Goal: Task Accomplishment & Management: Manage account settings

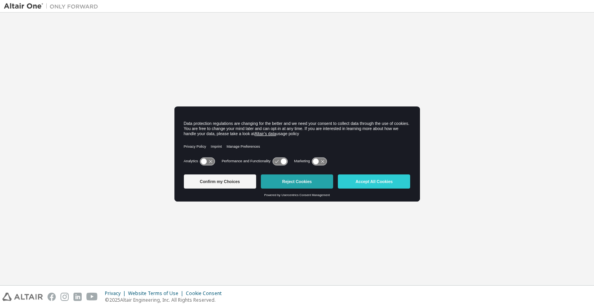
click at [292, 181] on button "Reject Cookies" at bounding box center [297, 182] width 72 height 14
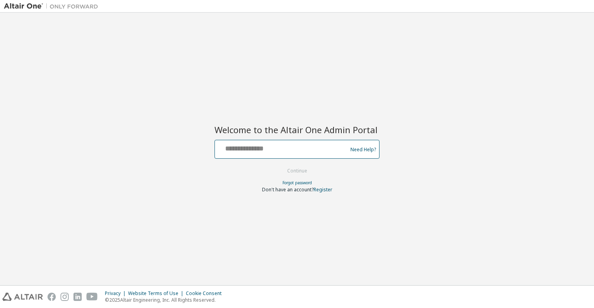
click at [303, 146] on input "text" at bounding box center [282, 147] width 129 height 11
click at [299, 148] on input "text" at bounding box center [282, 147] width 129 height 11
click at [155, 128] on div "Welcome to the Altair One Admin Portal Need Help? Please make sure that you pro…" at bounding box center [297, 149] width 586 height 265
click at [234, 145] on input "text" at bounding box center [282, 147] width 129 height 11
type input "**********"
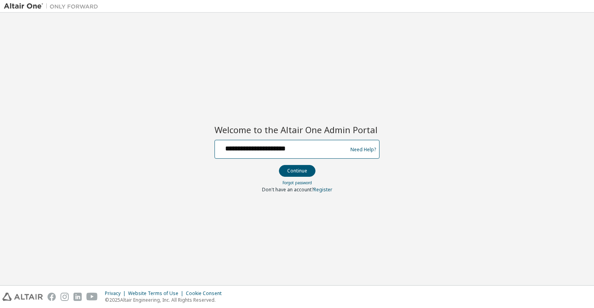
click at [279, 165] on button "Continue" at bounding box center [297, 171] width 37 height 12
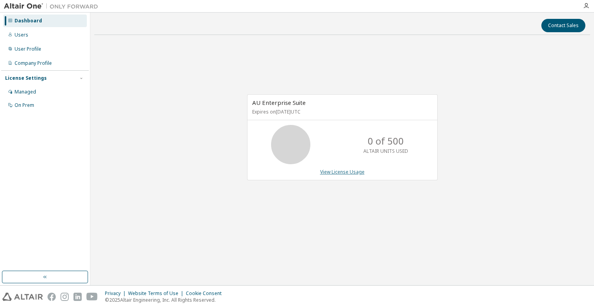
click at [327, 175] on link "View License Usage" at bounding box center [342, 172] width 44 height 7
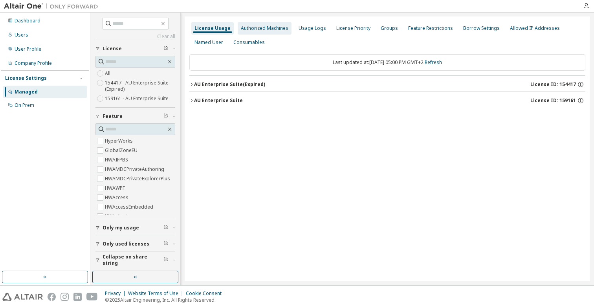
click at [264, 32] on div "Authorized Machines" at bounding box center [265, 28] width 54 height 13
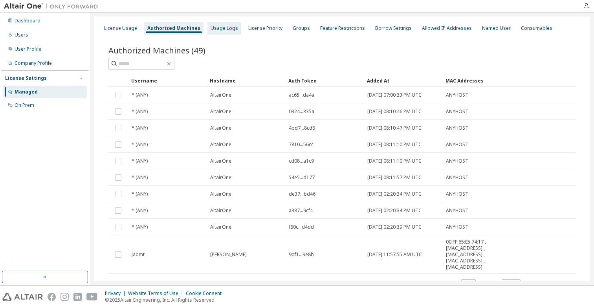
click at [224, 31] on div "Usage Logs" at bounding box center [225, 28] width 28 height 6
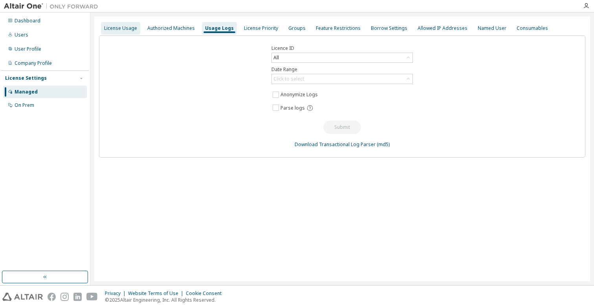
click at [121, 31] on div "License Usage" at bounding box center [120, 28] width 33 height 6
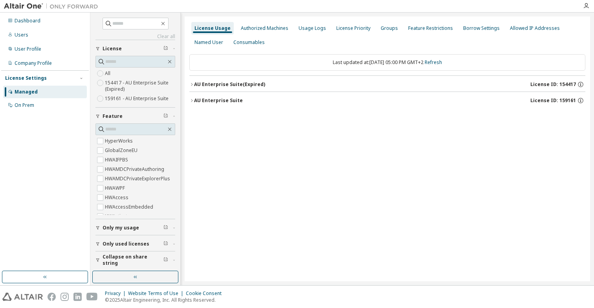
click at [33, 96] on div "Managed" at bounding box center [45, 92] width 84 height 13
click at [33, 103] on div "On Prem" at bounding box center [25, 105] width 20 height 6
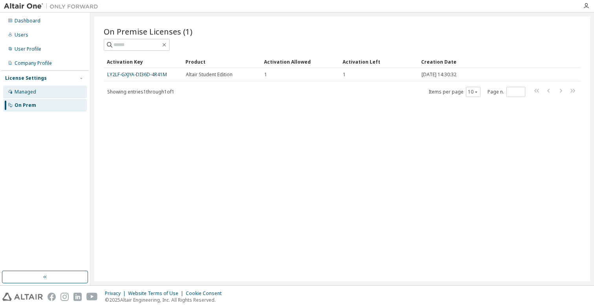
click at [51, 88] on div "Managed" at bounding box center [45, 92] width 84 height 13
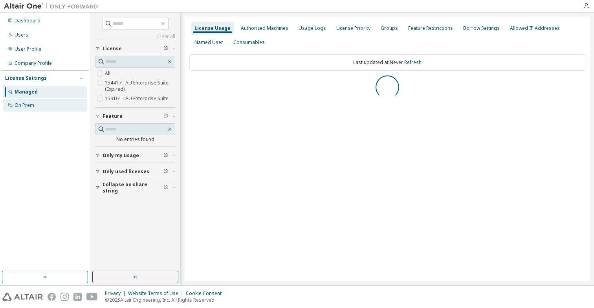
click at [54, 102] on div "On Prem" at bounding box center [45, 105] width 84 height 13
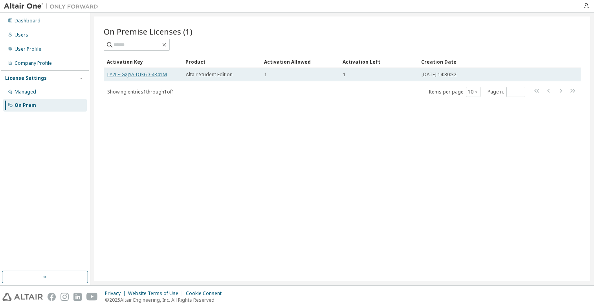
click at [131, 76] on link "LY2LF-GXJYA-DI36D-4R41M" at bounding box center [137, 74] width 60 height 7
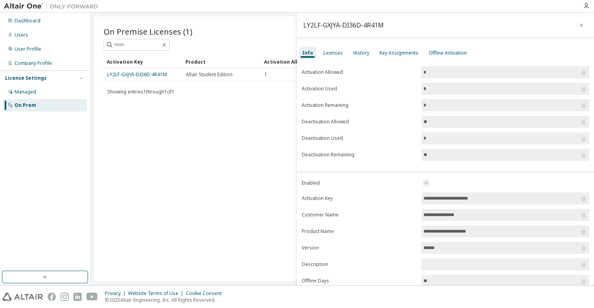
click at [37, 84] on div "License Settings Managed On Prem" at bounding box center [45, 91] width 88 height 42
click at [37, 87] on div "Managed" at bounding box center [45, 92] width 84 height 13
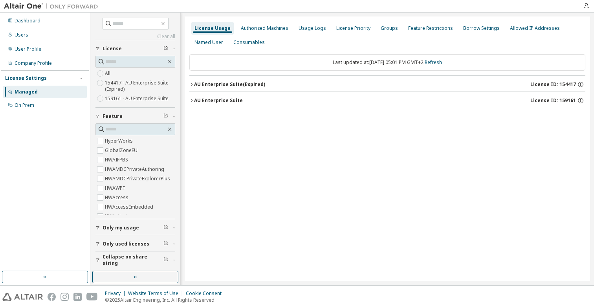
click at [188, 87] on div "License Usage Authorized Machines Usage Logs License Priority Groups Feature Re…" at bounding box center [388, 149] width 406 height 265
click at [191, 86] on icon "button" at bounding box center [191, 84] width 5 height 5
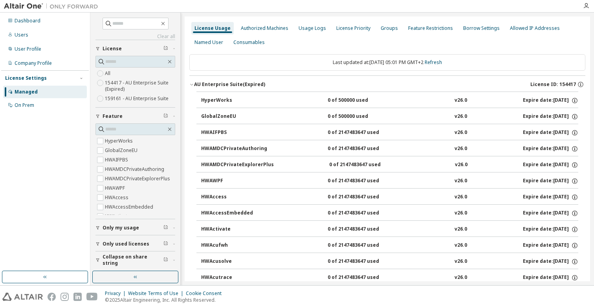
click at [192, 83] on icon "button" at bounding box center [191, 84] width 5 height 5
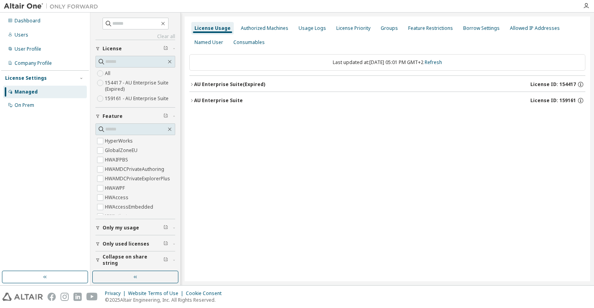
click at [193, 103] on icon "button" at bounding box center [191, 100] width 5 height 5
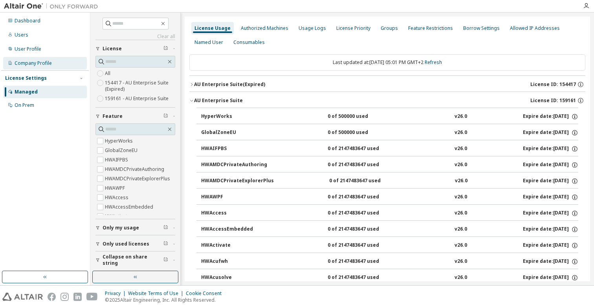
click at [36, 62] on div "Company Profile" at bounding box center [33, 63] width 37 height 6
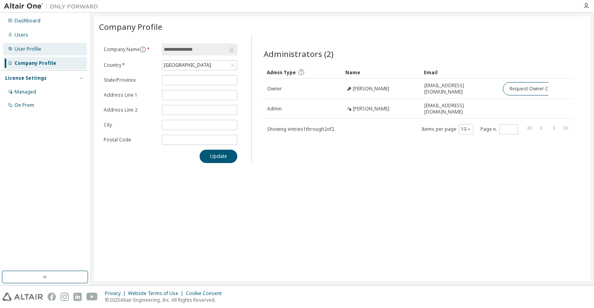
click at [29, 50] on div "User Profile" at bounding box center [28, 49] width 27 height 6
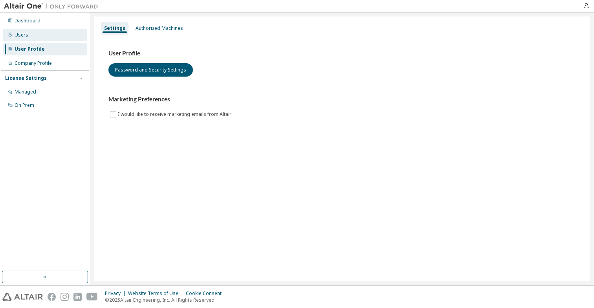
click at [28, 37] on div "Users" at bounding box center [45, 35] width 84 height 13
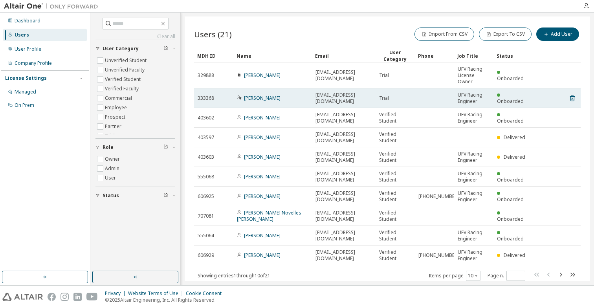
scroll to position [20, 0]
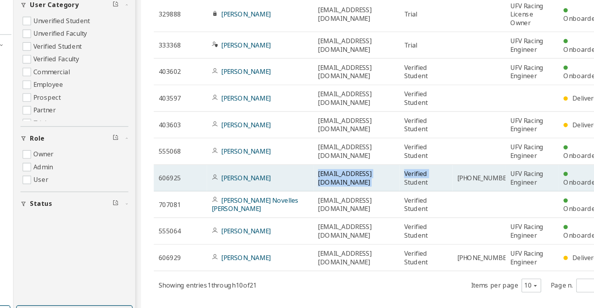
drag, startPoint x: 316, startPoint y: 176, endPoint x: 377, endPoint y: 176, distance: 60.5
click at [377, 176] on tr "606925 Pol Meseguer Quimerá 9302523@alumnos.ufv.es Verified Student +34 6999668…" at bounding box center [387, 177] width 387 height 20
click at [371, 179] on span "[EMAIL_ADDRESS][DOMAIN_NAME]" at bounding box center [344, 177] width 57 height 13
drag, startPoint x: 366, startPoint y: 179, endPoint x: 276, endPoint y: 177, distance: 89.6
click at [276, 177] on tr "606925 Pol Meseguer Quimerá 9302523@alumnos.ufv.es Verified Student +34 6999668…" at bounding box center [387, 177] width 387 height 20
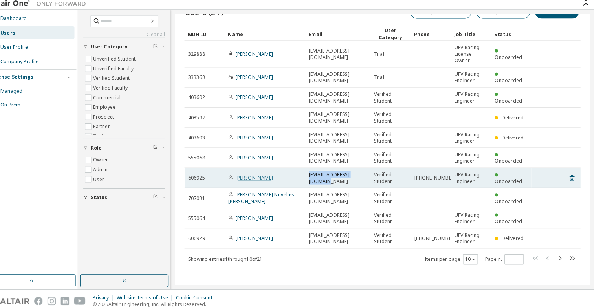
scroll to position [0, 0]
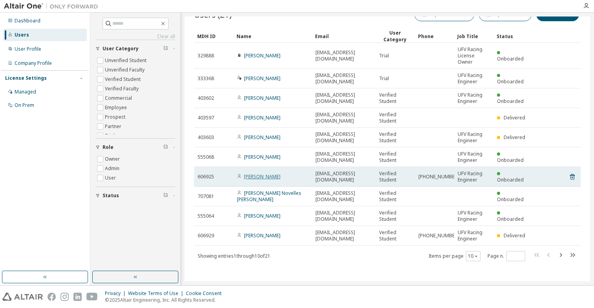
click at [250, 177] on link "[PERSON_NAME]" at bounding box center [262, 176] width 37 height 7
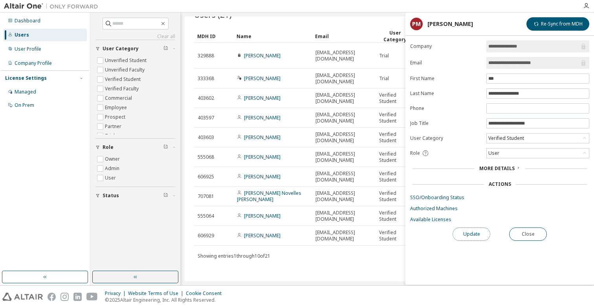
click at [460, 231] on button "Update" at bounding box center [472, 234] width 38 height 13
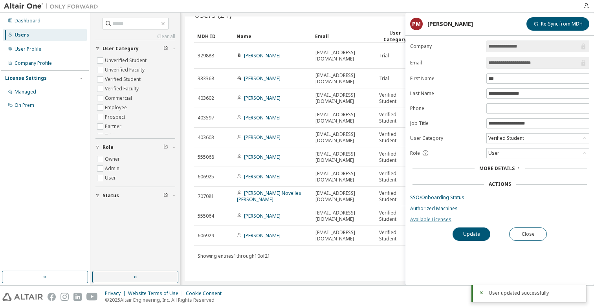
click at [437, 220] on link "Available Licenses" at bounding box center [499, 220] width 179 height 6
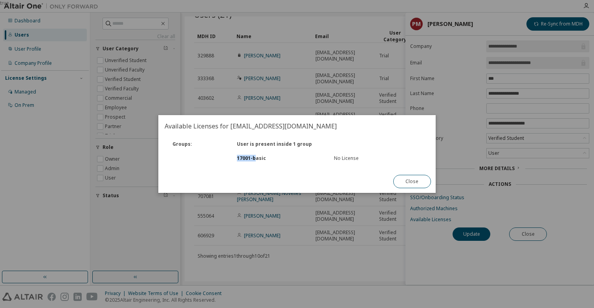
drag, startPoint x: 255, startPoint y: 155, endPoint x: 318, endPoint y: 155, distance: 62.5
click at [318, 155] on div "17001 - basic" at bounding box center [281, 158] width 97 height 6
click at [336, 158] on div "No License" at bounding box center [378, 158] width 88 height 6
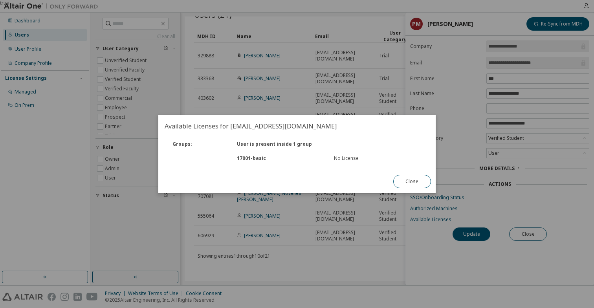
click at [342, 158] on div "No License" at bounding box center [378, 158] width 88 height 6
click at [410, 196] on div "true" at bounding box center [297, 154] width 594 height 308
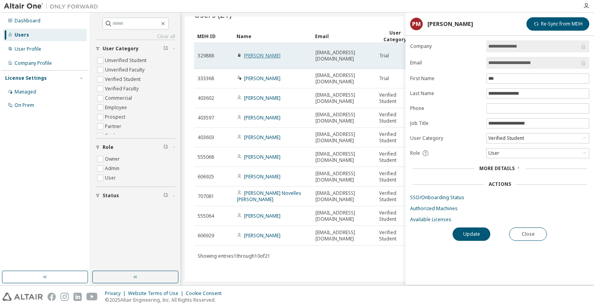
click at [264, 55] on link "[PERSON_NAME]" at bounding box center [262, 55] width 37 height 7
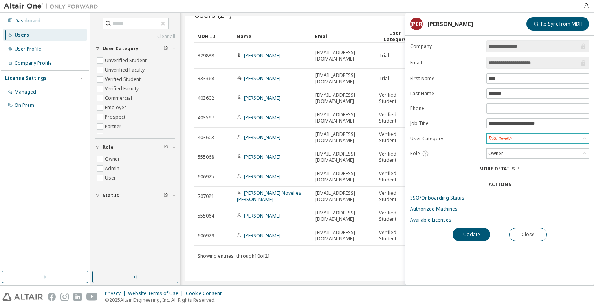
click at [492, 138] on div "Trial (Invalid)" at bounding box center [501, 138] width 24 height 7
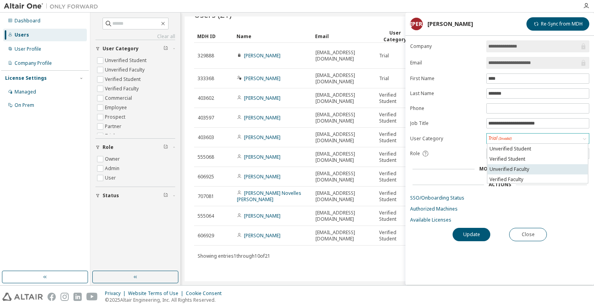
scroll to position [22, 0]
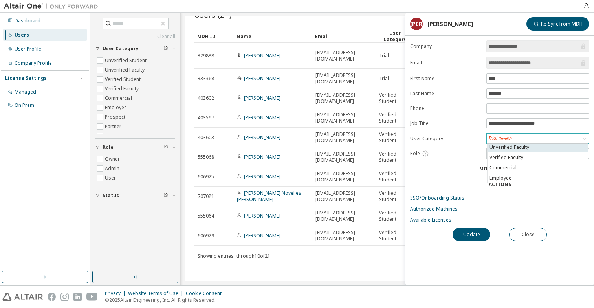
click at [502, 151] on li "Unverified Faculty" at bounding box center [538, 147] width 101 height 10
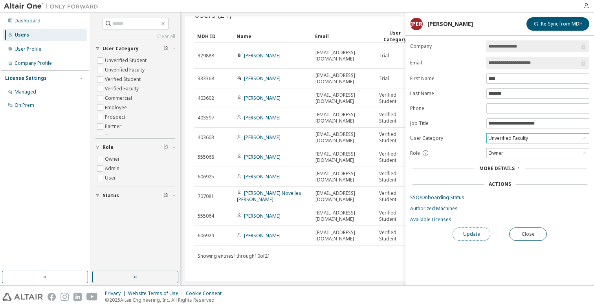
click at [469, 232] on button "Update" at bounding box center [472, 234] width 38 height 13
click at [436, 221] on link "Available Licenses" at bounding box center [499, 220] width 179 height 6
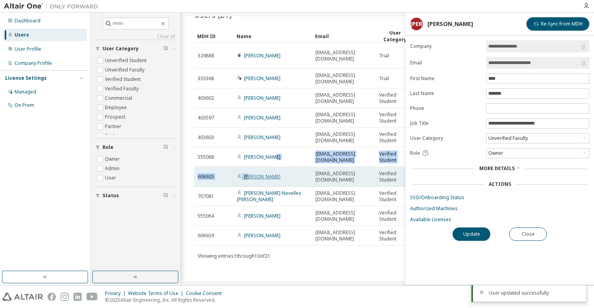
drag, startPoint x: 242, startPoint y: 166, endPoint x: 250, endPoint y: 174, distance: 11.4
click at [250, 174] on tbody "329888 Jose Ossorio 9000386@alumnos.ufv.es Trial UFV Racing License Owner Onboa…" at bounding box center [387, 144] width 387 height 203
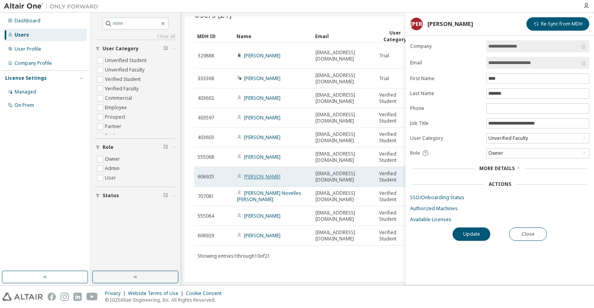
click at [265, 176] on link "[PERSON_NAME]" at bounding box center [262, 176] width 37 height 7
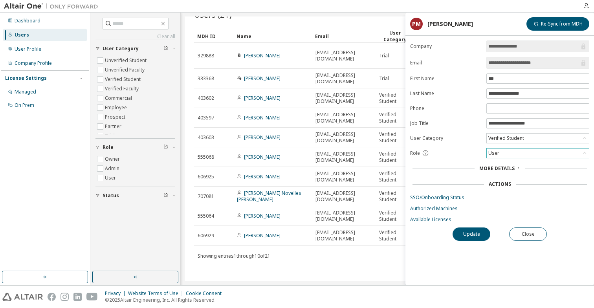
click at [492, 158] on div "User" at bounding box center [538, 153] width 102 height 9
click at [492, 155] on div "User" at bounding box center [493, 153] width 13 height 9
click at [492, 137] on div "Verified Student" at bounding box center [506, 138] width 38 height 9
click at [428, 222] on link "Available Licenses" at bounding box center [499, 220] width 179 height 6
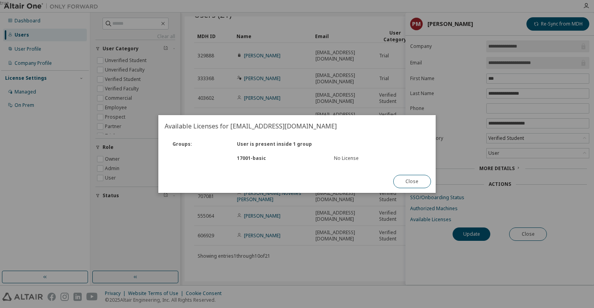
click at [395, 174] on div "Close" at bounding box center [412, 181] width 47 height 23
click at [400, 179] on button "Close" at bounding box center [412, 181] width 38 height 13
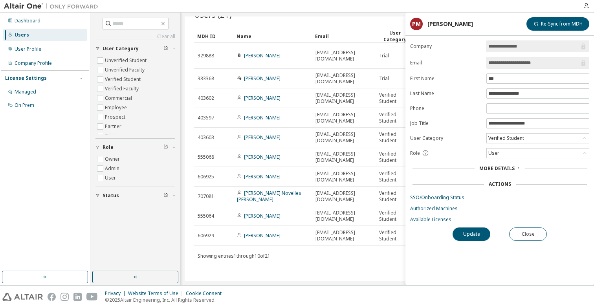
click at [495, 174] on div "More Details" at bounding box center [499, 168] width 179 height 11
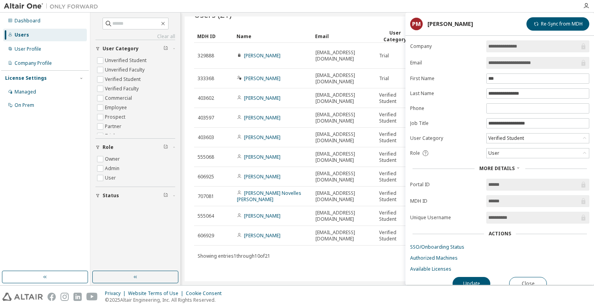
scroll to position [9, 0]
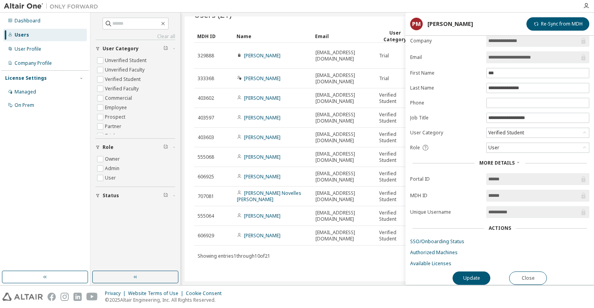
click at [500, 225] on div "Actions" at bounding box center [500, 228] width 22 height 6
click at [419, 239] on link "SSO/Onboarding Status" at bounding box center [499, 242] width 179 height 6
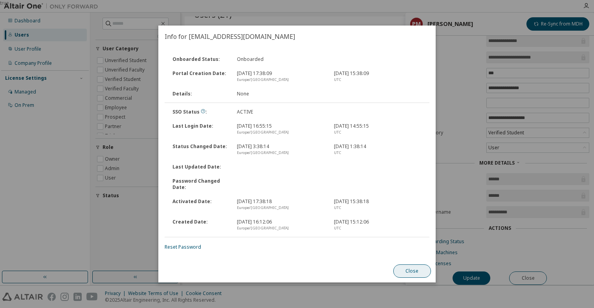
click at [413, 270] on button "Close" at bounding box center [412, 271] width 38 height 13
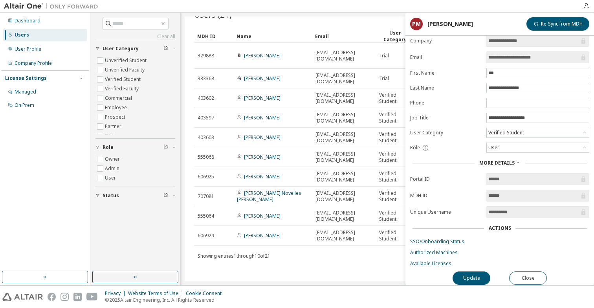
scroll to position [0, 0]
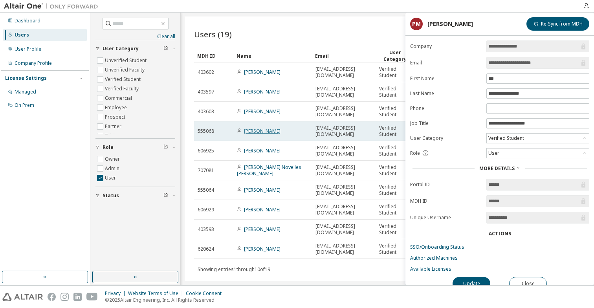
click at [253, 133] on link "[PERSON_NAME]" at bounding box center [262, 131] width 37 height 7
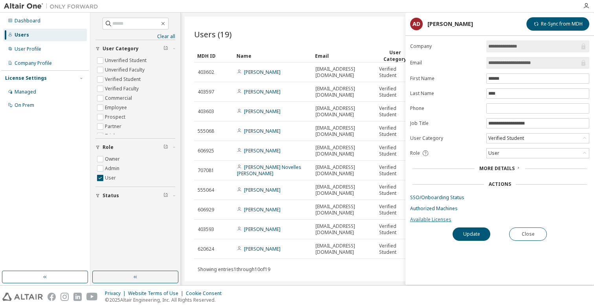
click at [418, 221] on link "Available Licenses" at bounding box center [499, 220] width 179 height 6
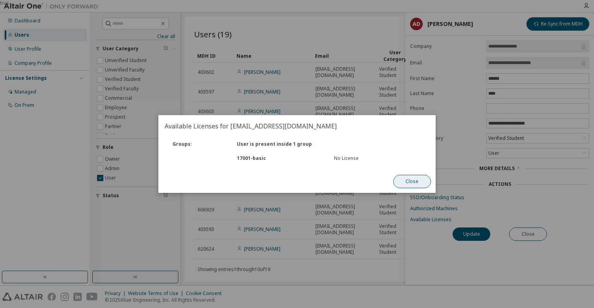
click at [421, 182] on button "Close" at bounding box center [412, 181] width 38 height 13
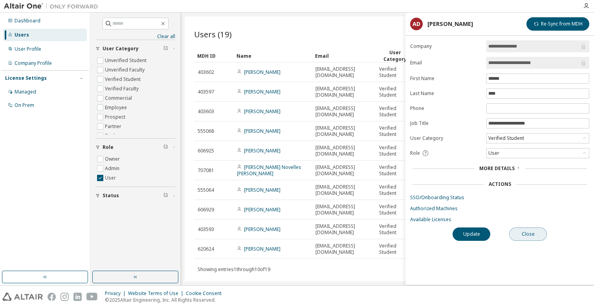
click at [518, 233] on button "Close" at bounding box center [528, 234] width 38 height 13
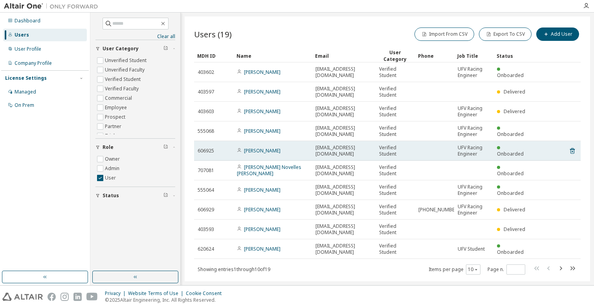
click at [521, 152] on span "Onboarded" at bounding box center [510, 154] width 27 height 7
click at [263, 151] on link "[PERSON_NAME]" at bounding box center [262, 150] width 37 height 7
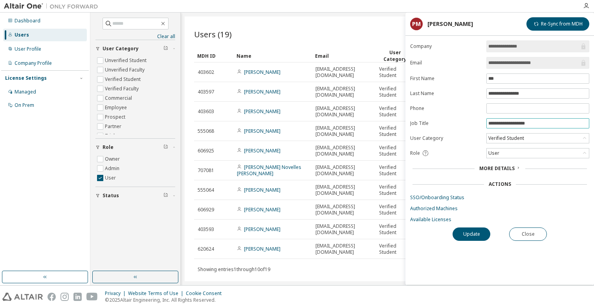
click at [500, 126] on input "**********" at bounding box center [538, 123] width 99 height 6
click at [505, 139] on div "Verified Student" at bounding box center [506, 138] width 38 height 9
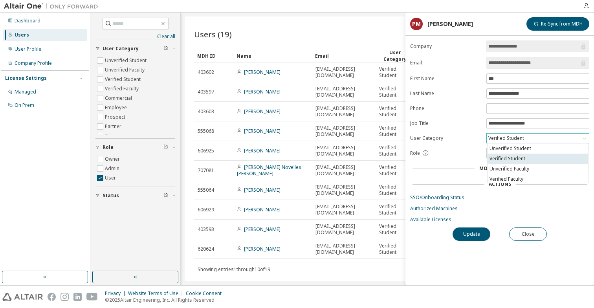
click at [515, 158] on li "Verified Student" at bounding box center [538, 159] width 101 height 10
click at [510, 145] on form "**********" at bounding box center [499, 131] width 179 height 182
click at [510, 143] on div "Verified Student" at bounding box center [538, 138] width 102 height 9
click at [510, 142] on div "Verified Student" at bounding box center [506, 138] width 38 height 9
click at [502, 154] on div "User" at bounding box center [538, 153] width 102 height 9
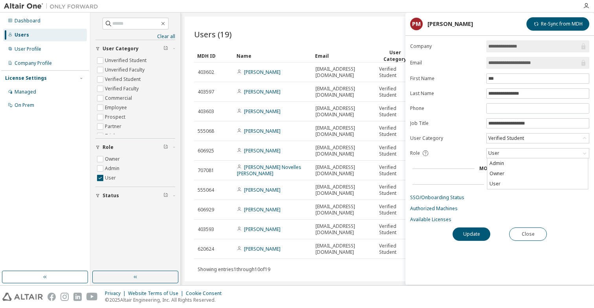
click at [444, 156] on div "Role" at bounding box center [446, 153] width 72 height 7
click at [417, 154] on span "Role" at bounding box center [415, 153] width 10 height 6
click at [537, 22] on icon "button" at bounding box center [536, 24] width 5 height 5
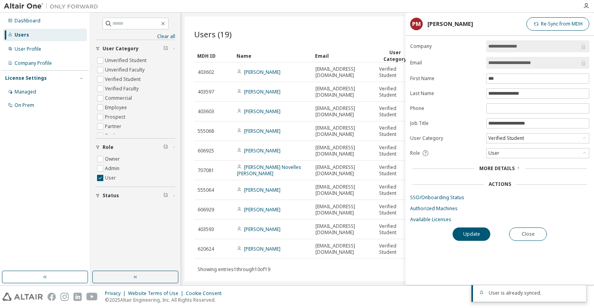
click at [440, 223] on div "**********" at bounding box center [500, 162] width 189 height 244
click at [430, 219] on link "Available Licenses" at bounding box center [499, 220] width 179 height 6
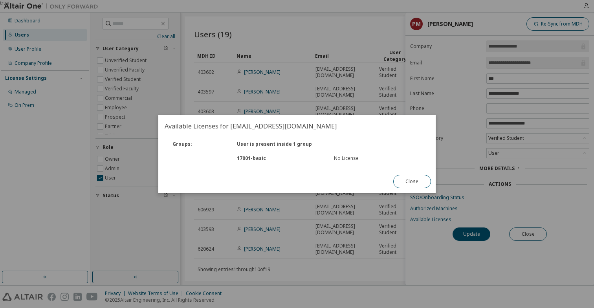
drag, startPoint x: 404, startPoint y: 177, endPoint x: 133, endPoint y: 183, distance: 270.9
click at [133, 0] on div "true Available Licenses for 9302523@alumnos.ufv.es Groups : User is present ins…" at bounding box center [297, 0] width 594 height 0
click at [244, 158] on div "17001 - basic" at bounding box center [281, 158] width 97 height 6
click at [409, 184] on button "Close" at bounding box center [412, 181] width 38 height 13
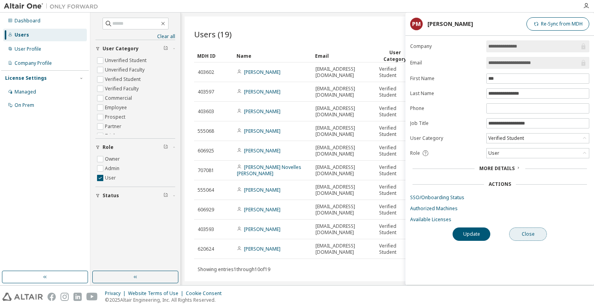
click at [532, 237] on button "Close" at bounding box center [528, 234] width 38 height 13
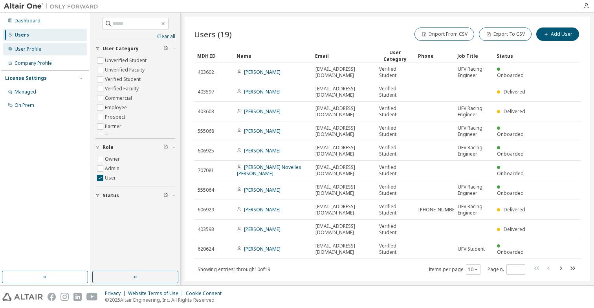
click at [51, 44] on div "User Profile" at bounding box center [45, 49] width 84 height 13
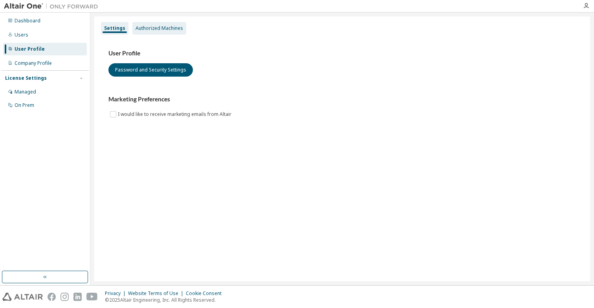
click at [139, 29] on div "Authorized Machines" at bounding box center [160, 28] width 48 height 6
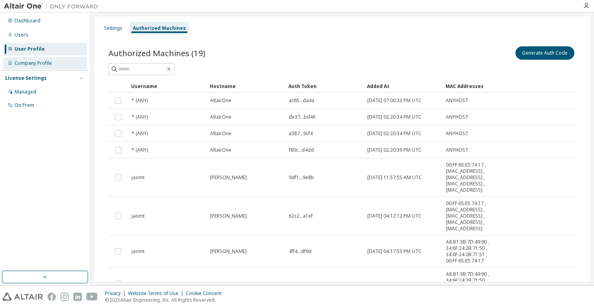
click at [49, 66] on div "Company Profile" at bounding box center [33, 63] width 37 height 6
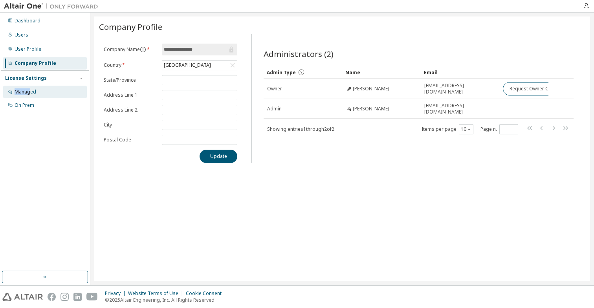
click at [31, 89] on div "Managed" at bounding box center [26, 92] width 22 height 6
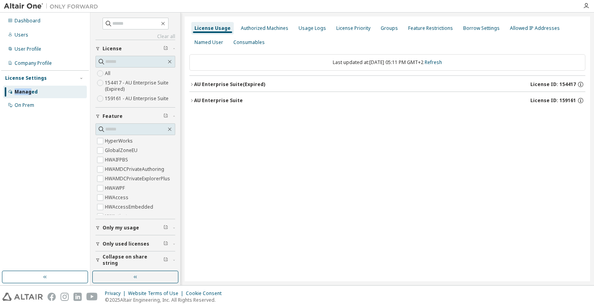
click at [193, 100] on icon "button" at bounding box center [191, 100] width 5 height 5
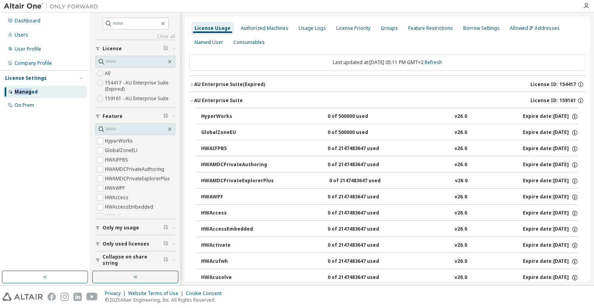
click at [218, 118] on div "HyperWorks" at bounding box center [236, 116] width 71 height 7
click at [192, 93] on button "AU Enterprise Suite License ID: 159161" at bounding box center [387, 100] width 396 height 17
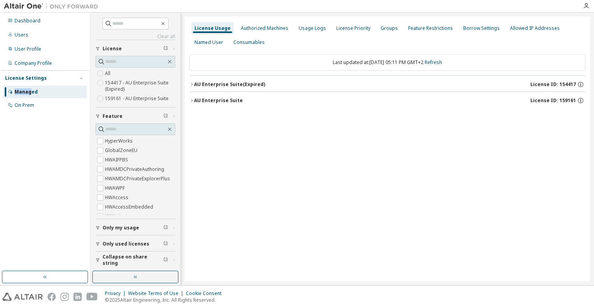
click at [191, 86] on icon "button" at bounding box center [191, 84] width 5 height 5
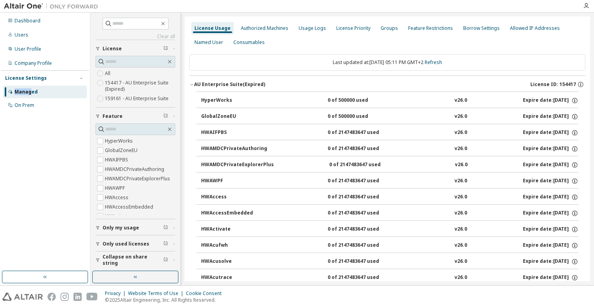
click at [191, 86] on icon "button" at bounding box center [191, 84] width 5 height 5
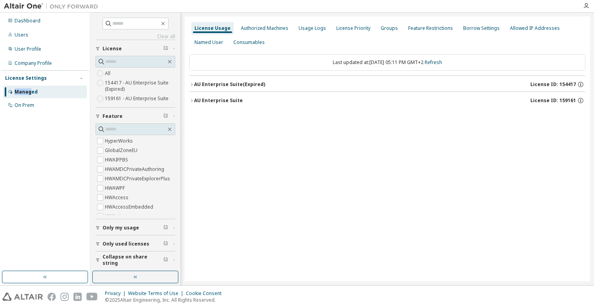
drag, startPoint x: 192, startPoint y: 97, endPoint x: 210, endPoint y: 98, distance: 18.1
click at [210, 98] on button "AU Enterprise Suite License ID: 159161" at bounding box center [387, 100] width 396 height 17
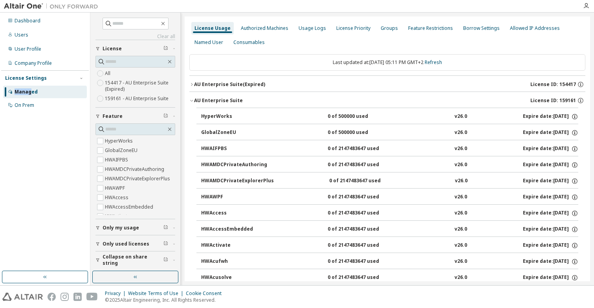
click at [210, 98] on div "AU Enterprise Suite" at bounding box center [218, 100] width 49 height 6
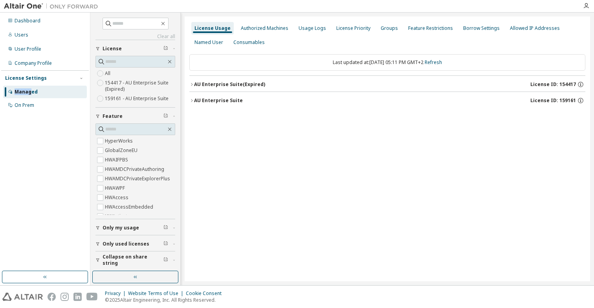
click at [204, 96] on button "AU Enterprise Suite License ID: 159161" at bounding box center [387, 100] width 396 height 17
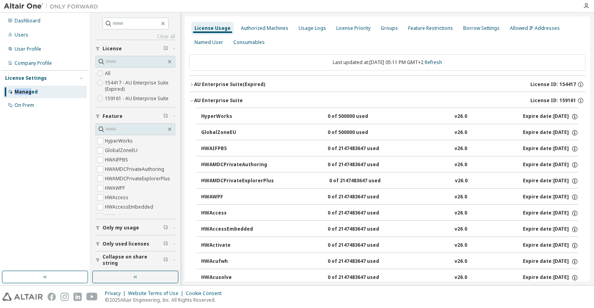
scroll to position [1, 0]
click at [308, 26] on div "Usage Logs" at bounding box center [313, 28] width 28 height 6
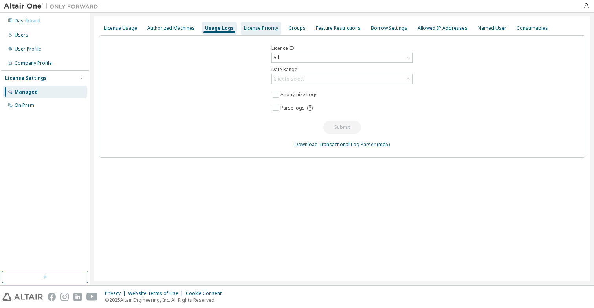
click at [265, 32] on div "License Priority" at bounding box center [261, 28] width 40 height 13
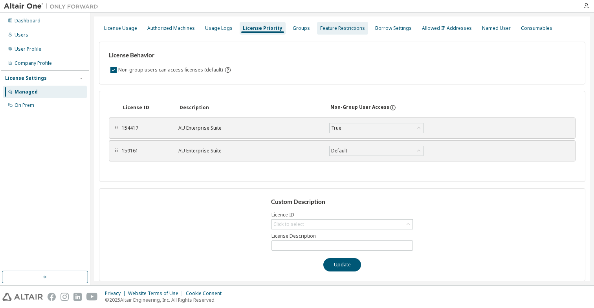
click at [317, 31] on div "Feature Restrictions" at bounding box center [342, 28] width 51 height 13
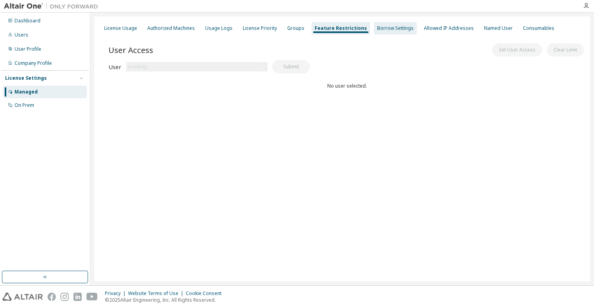
click at [377, 29] on div "Borrow Settings" at bounding box center [395, 28] width 37 height 6
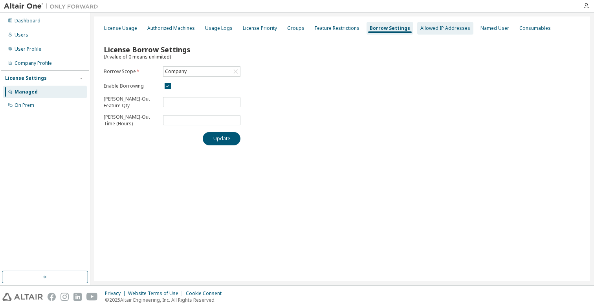
click at [435, 23] on div "Allowed IP Addresses" at bounding box center [445, 28] width 56 height 13
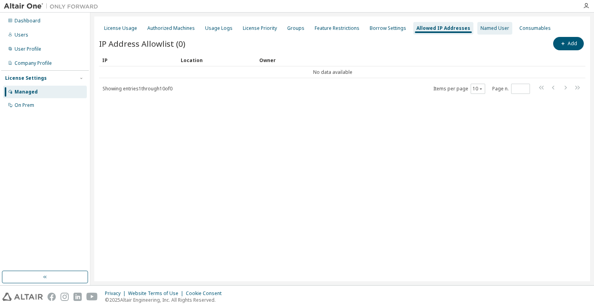
click at [483, 26] on div "Named User" at bounding box center [495, 28] width 29 height 6
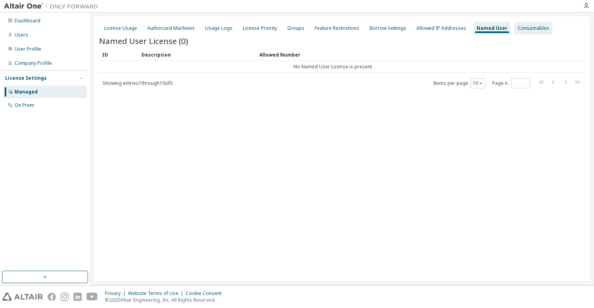
click at [518, 29] on div "Consumables" at bounding box center [533, 28] width 31 height 6
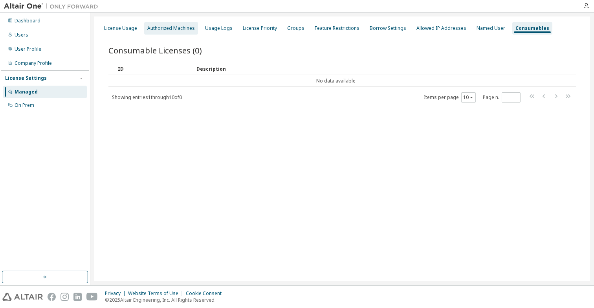
click at [174, 33] on div "Authorized Machines" at bounding box center [171, 28] width 54 height 13
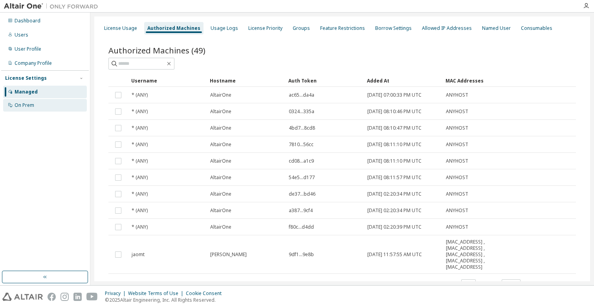
click at [30, 103] on div "On Prem" at bounding box center [25, 105] width 20 height 6
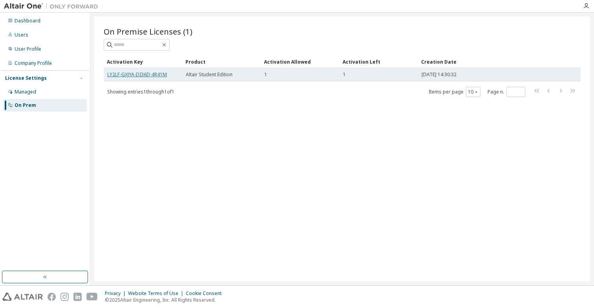
click at [137, 76] on link "LY2LF-GXJYA-DI36D-4R41M" at bounding box center [137, 74] width 60 height 7
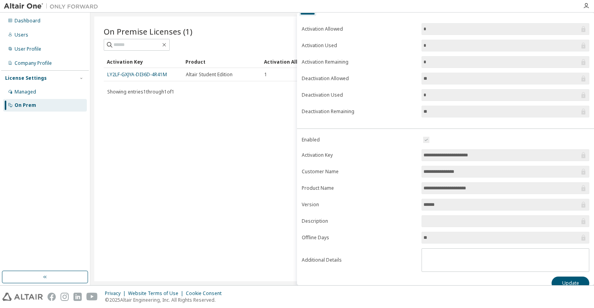
scroll to position [54, 0]
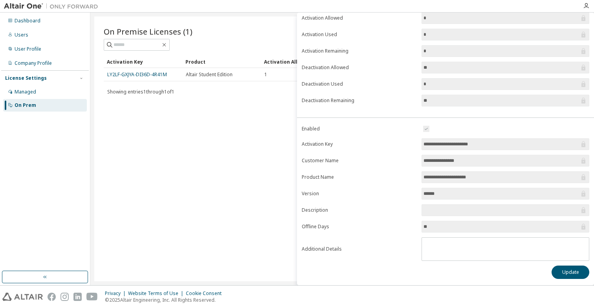
click at [448, 176] on input "**********" at bounding box center [502, 177] width 156 height 8
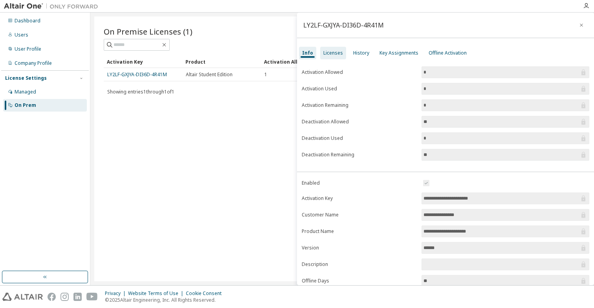
click at [335, 48] on div "Licenses" at bounding box center [333, 53] width 26 height 13
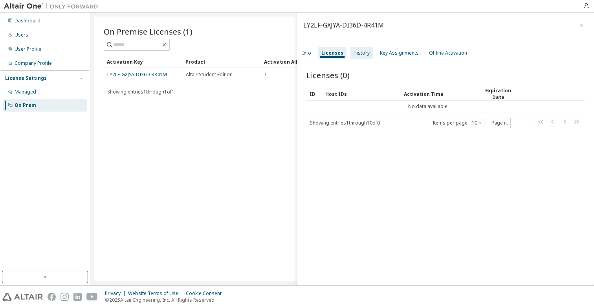
click at [354, 50] on div "History" at bounding box center [362, 53] width 16 height 6
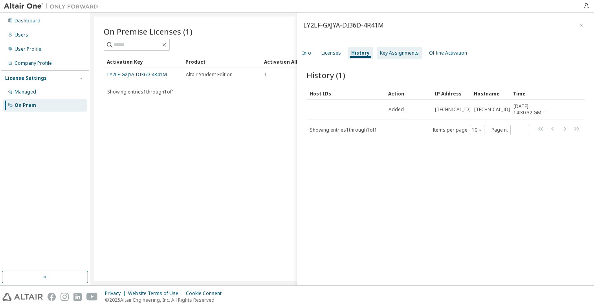
click at [385, 51] on div "Key Assignments" at bounding box center [399, 53] width 39 height 6
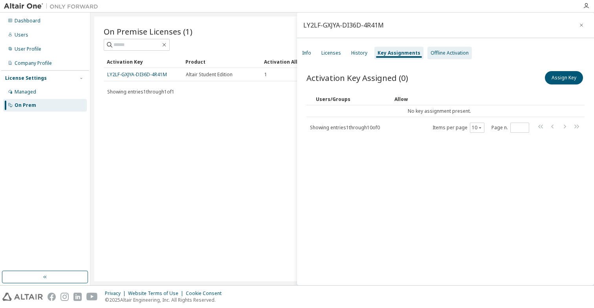
click at [434, 53] on div "Offline Activation" at bounding box center [450, 53] width 38 height 6
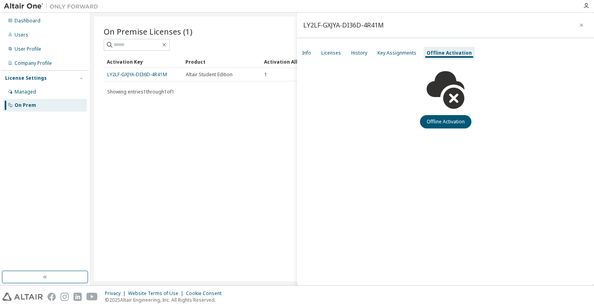
click at [315, 53] on div "Info Licenses History Key Assignments Offline Activation" at bounding box center [445, 53] width 297 height 14
click at [308, 48] on div "Info" at bounding box center [306, 53] width 15 height 13
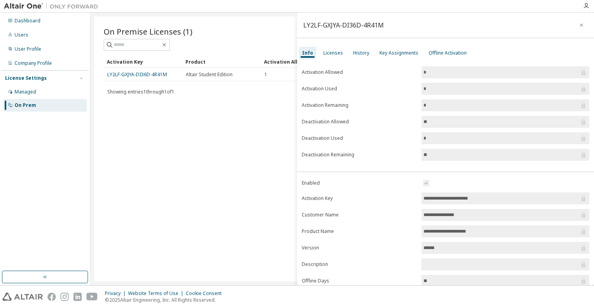
click at [198, 160] on div "On Premise Licenses (1) Clear Load Save Save As Field Operator Value Select fil…" at bounding box center [342, 149] width 496 height 265
click at [29, 47] on div "User Profile" at bounding box center [28, 49] width 27 height 6
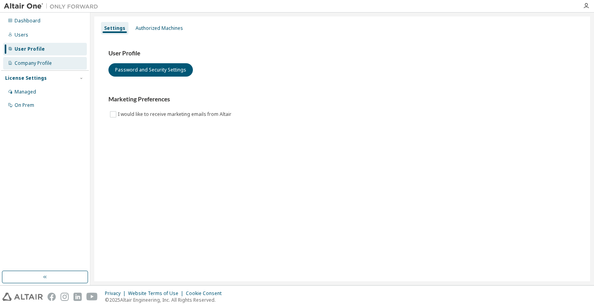
click at [42, 58] on div "Company Profile" at bounding box center [45, 63] width 84 height 13
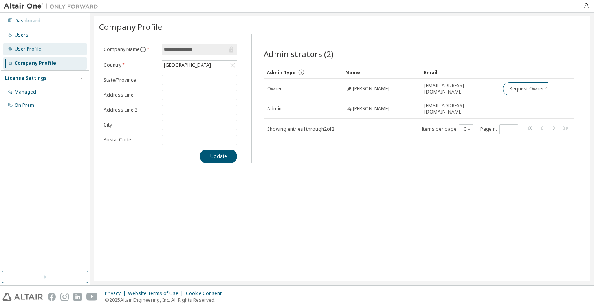
click at [46, 51] on div "User Profile" at bounding box center [45, 49] width 84 height 13
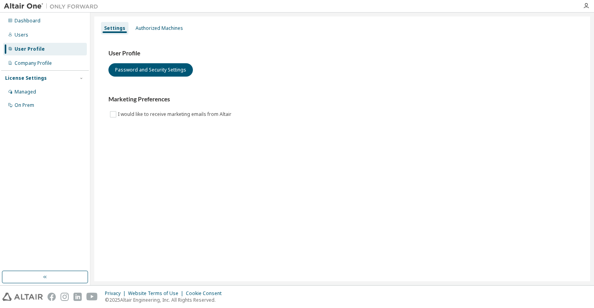
click at [163, 16] on div "Settings Authorized Machines User Profile Password and Security Settings Market…" at bounding box center [342, 149] width 504 height 273
click at [163, 20] on div "Settings Authorized Machines User Profile Password and Security Settings Market…" at bounding box center [342, 149] width 496 height 265
click at [163, 25] on div "Authorized Machines" at bounding box center [160, 28] width 48 height 6
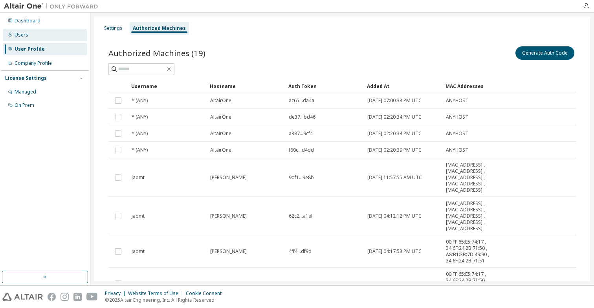
click at [39, 33] on div "Users" at bounding box center [45, 35] width 84 height 13
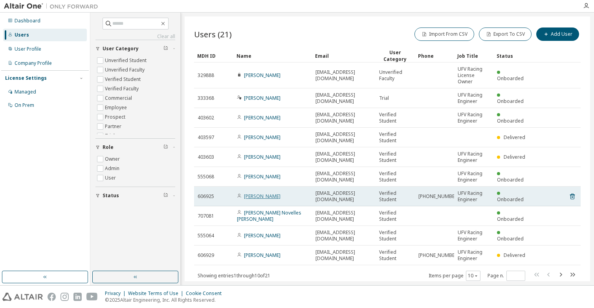
click at [271, 198] on link "[PERSON_NAME]" at bounding box center [262, 196] width 37 height 7
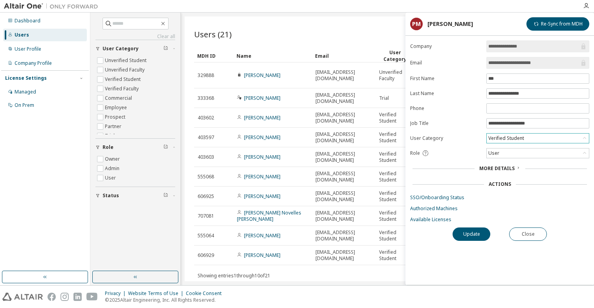
click at [498, 139] on div "Verified Student" at bounding box center [506, 138] width 38 height 9
click at [514, 175] on li "Employee" at bounding box center [538, 178] width 101 height 10
click at [470, 234] on button "Update" at bounding box center [472, 234] width 38 height 13
click at [438, 221] on link "Available Licenses" at bounding box center [499, 220] width 179 height 6
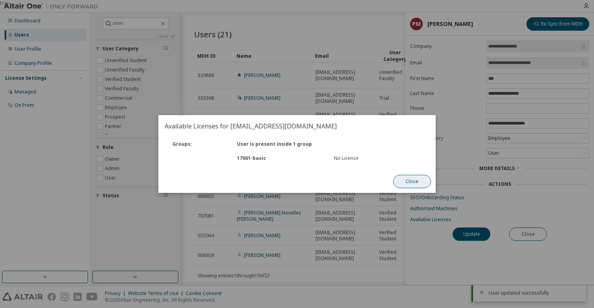
click at [395, 178] on div "Close" at bounding box center [412, 181] width 47 height 23
click at [405, 179] on button "Close" at bounding box center [412, 181] width 38 height 13
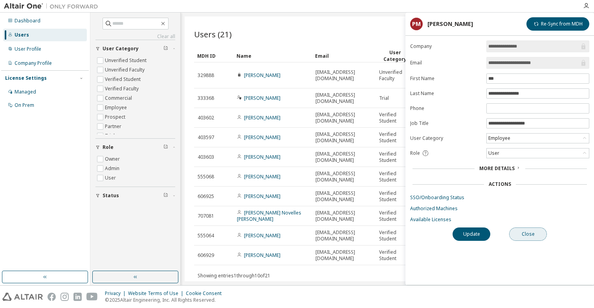
click at [518, 235] on button "Close" at bounding box center [528, 234] width 38 height 13
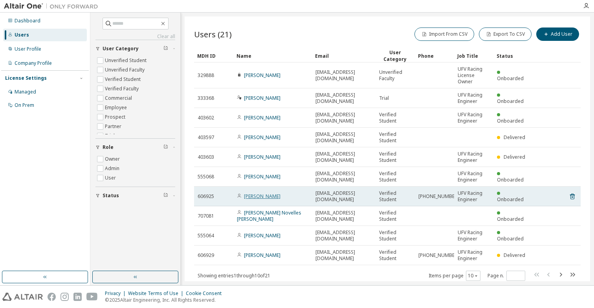
click at [252, 197] on link "[PERSON_NAME]" at bounding box center [262, 196] width 37 height 7
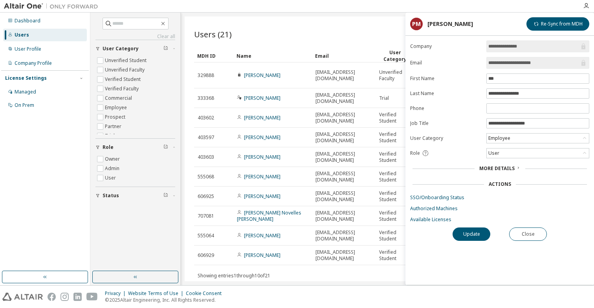
drag, startPoint x: 548, startPoint y: 62, endPoint x: 480, endPoint y: 62, distance: 68.0
click at [480, 62] on form "**********" at bounding box center [499, 131] width 179 height 182
click at [522, 235] on button "Close" at bounding box center [528, 234] width 38 height 13
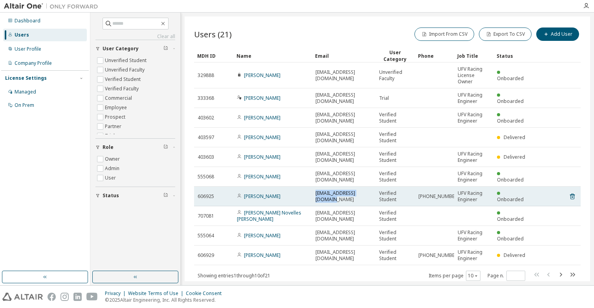
drag, startPoint x: 314, startPoint y: 196, endPoint x: 371, endPoint y: 198, distance: 57.0
click at [371, 198] on td "[EMAIL_ADDRESS][DOMAIN_NAME]" at bounding box center [344, 197] width 64 height 20
copy span "[EMAIL_ADDRESS][DOMAIN_NAME]"
click at [569, 196] on icon at bounding box center [572, 196] width 7 height 9
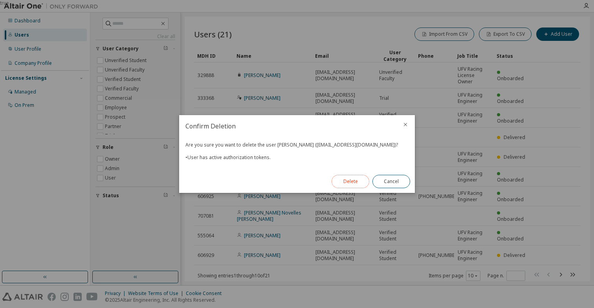
click at [347, 184] on button "Delete" at bounding box center [351, 181] width 38 height 13
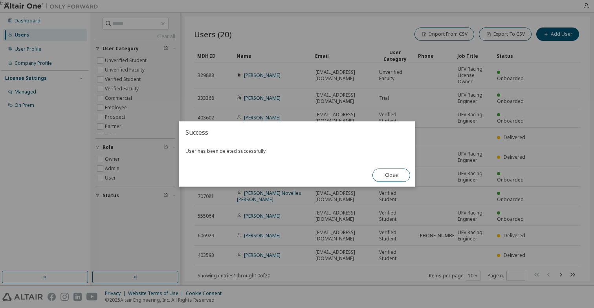
click at [391, 168] on div "Close" at bounding box center [391, 175] width 47 height 23
click at [395, 174] on button "Close" at bounding box center [392, 175] width 38 height 13
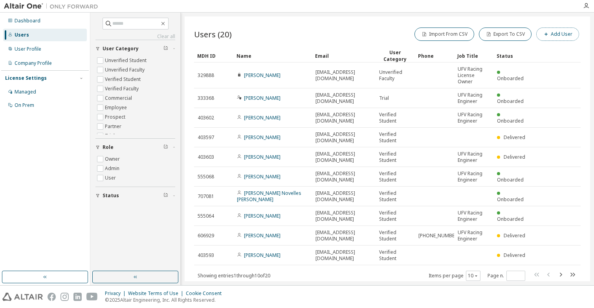
click at [551, 33] on button "Add User" at bounding box center [557, 34] width 43 height 13
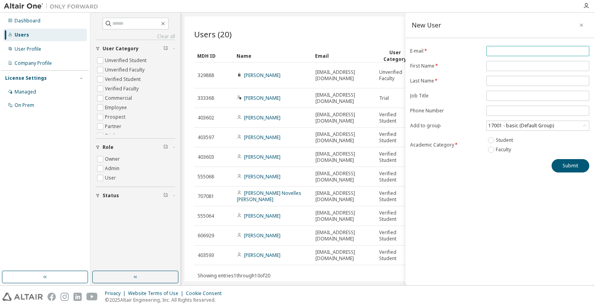
click at [501, 55] on span at bounding box center [538, 51] width 103 height 10
click at [500, 53] on input "email" at bounding box center [538, 51] width 99 height 6
paste input "**********"
type input "**********"
click at [501, 59] on form "**********" at bounding box center [499, 100] width 179 height 108
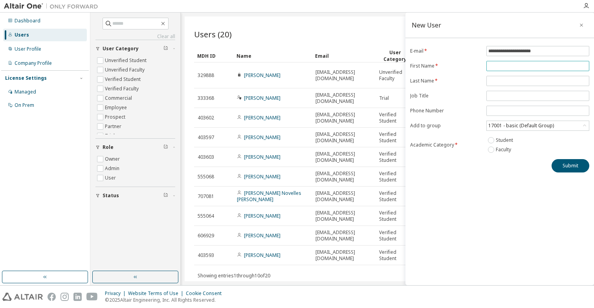
click at [501, 62] on span at bounding box center [538, 66] width 103 height 10
click at [501, 64] on input "text" at bounding box center [538, 66] width 99 height 6
type input "***"
click at [503, 84] on span at bounding box center [538, 81] width 103 height 10
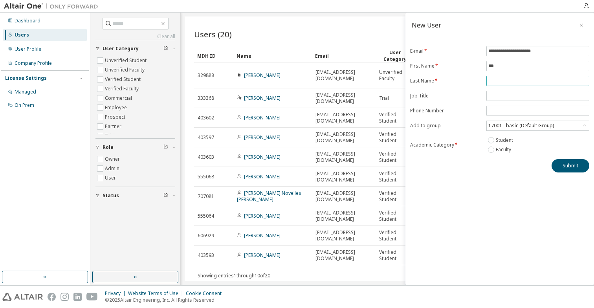
click at [501, 82] on input "text" at bounding box center [538, 81] width 99 height 6
type input "********"
click at [507, 91] on span at bounding box center [538, 96] width 103 height 10
click at [512, 96] on input "text" at bounding box center [538, 96] width 99 height 6
type input "**********"
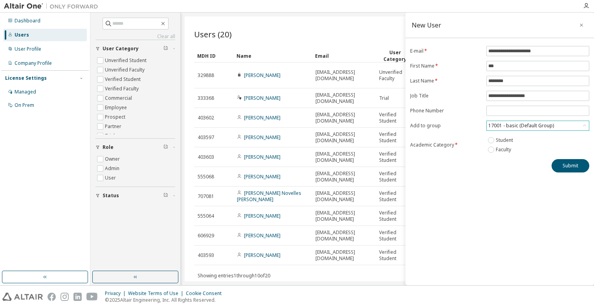
click at [505, 126] on div "17001 - basic (Default Group)" at bounding box center [521, 125] width 68 height 9
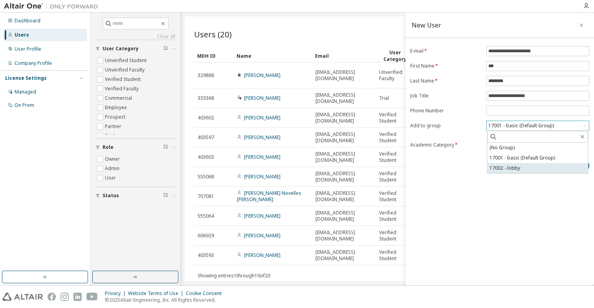
click at [540, 167] on li "17002 - lobby" at bounding box center [538, 168] width 101 height 10
click at [560, 166] on button "Submit" at bounding box center [571, 165] width 38 height 13
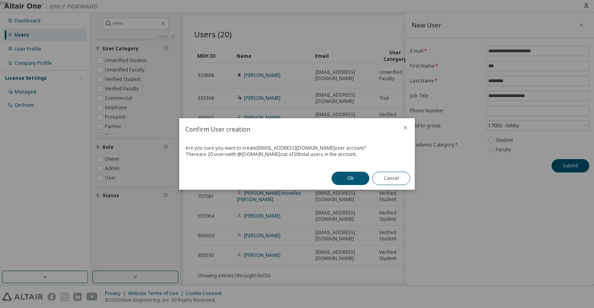
click at [570, 165] on div "true" at bounding box center [297, 154] width 594 height 308
click at [345, 181] on button "Ok" at bounding box center [351, 178] width 38 height 13
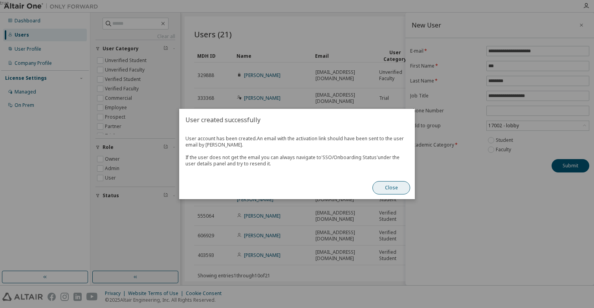
click at [391, 188] on button "Close" at bounding box center [392, 187] width 38 height 13
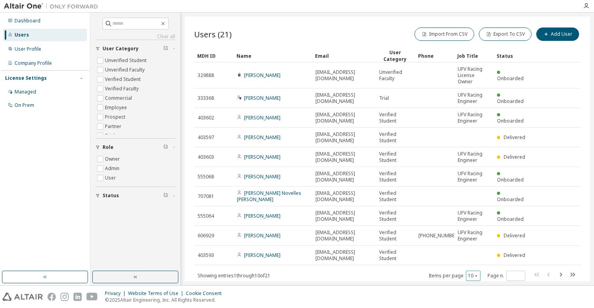
click at [474, 276] on icon "button" at bounding box center [476, 276] width 5 height 5
click at [467, 263] on div "100" at bounding box center [469, 264] width 63 height 9
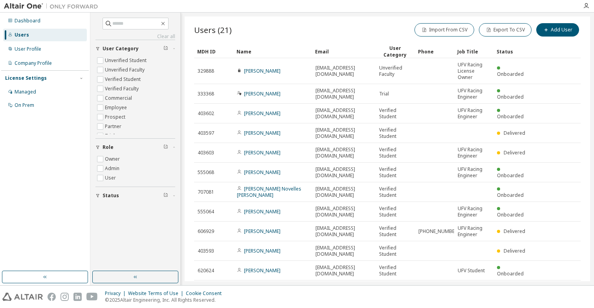
scroll to position [1, 0]
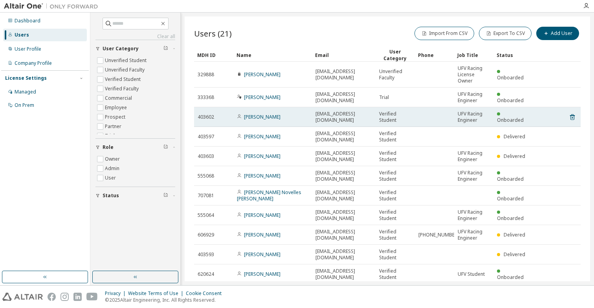
type button "100"
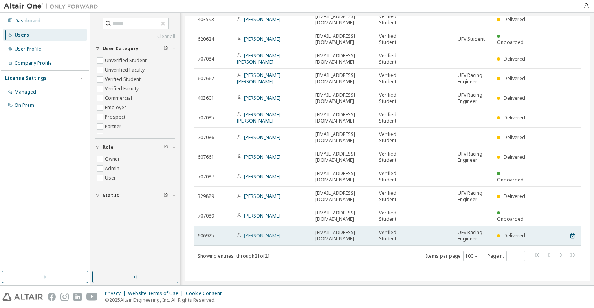
click at [264, 236] on link "[PERSON_NAME]" at bounding box center [262, 235] width 37 height 7
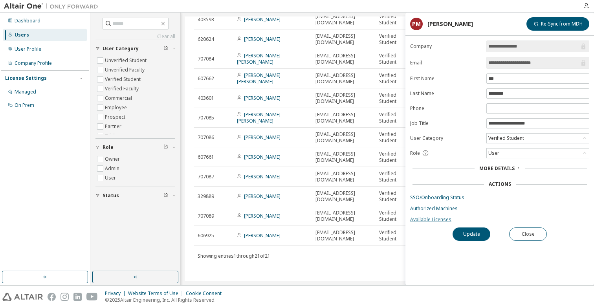
click at [430, 220] on link "Available Licenses" at bounding box center [499, 220] width 179 height 6
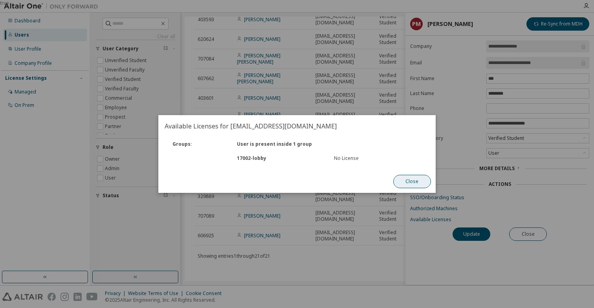
click at [397, 184] on button "Close" at bounding box center [412, 181] width 38 height 13
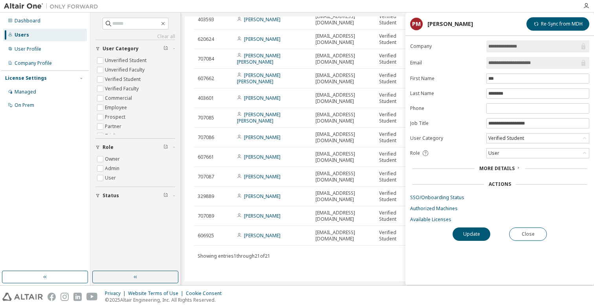
click at [493, 171] on span "More Details" at bounding box center [496, 168] width 35 height 7
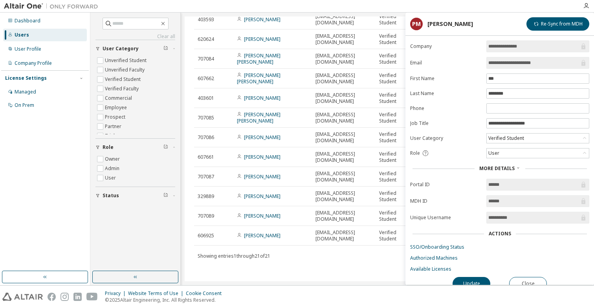
click at [501, 202] on input "******" at bounding box center [534, 201] width 91 height 8
click at [500, 152] on div "User" at bounding box center [493, 153] width 13 height 9
click at [501, 140] on div "Verified Student" at bounding box center [506, 138] width 38 height 9
click at [504, 158] on li "Verified Student" at bounding box center [538, 159] width 101 height 10
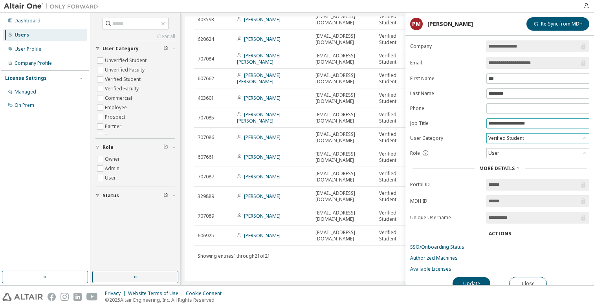
click at [501, 124] on input "**********" at bounding box center [538, 123] width 99 height 6
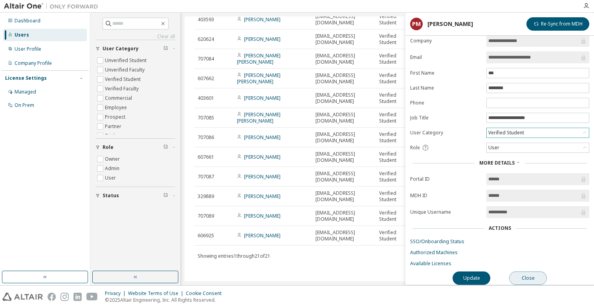
click at [524, 272] on button "Close" at bounding box center [528, 278] width 38 height 13
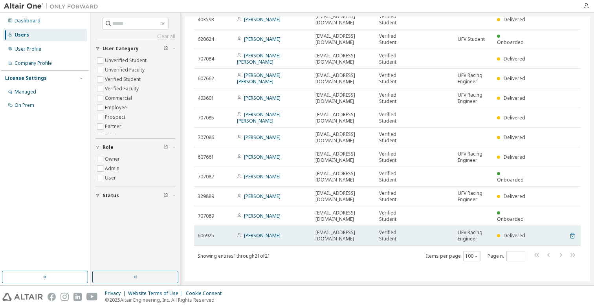
click at [569, 234] on icon at bounding box center [572, 235] width 7 height 9
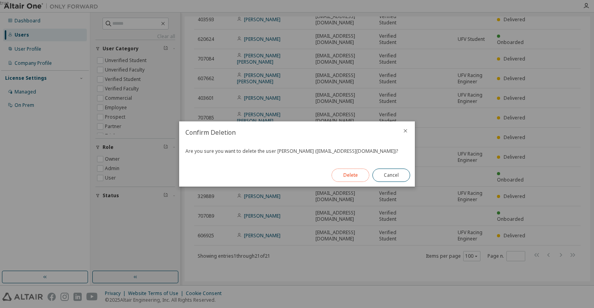
click at [348, 177] on button "Delete" at bounding box center [351, 175] width 38 height 13
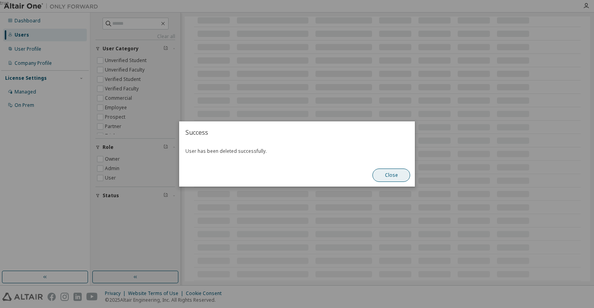
scroll to position [216, 0]
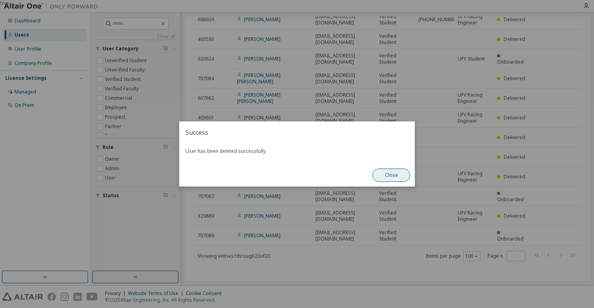
click at [393, 174] on button "Close" at bounding box center [392, 175] width 38 height 13
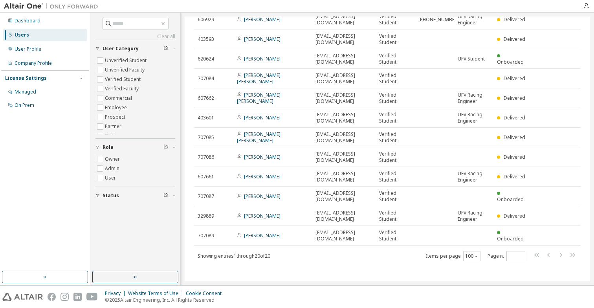
scroll to position [0, 0]
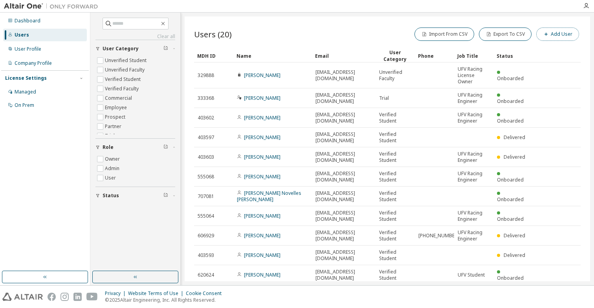
click at [550, 33] on button "Add User" at bounding box center [557, 34] width 43 height 13
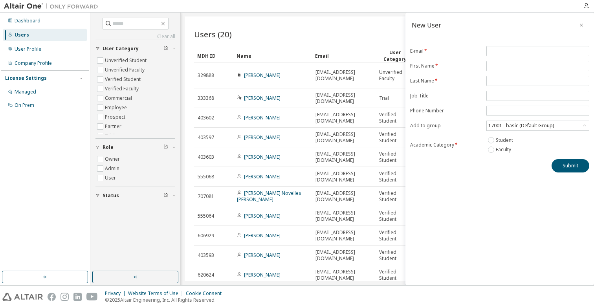
click at [486, 54] on form "E-mail * First Name * Last Name * Job Title Phone Number Add to group 17001 - b…" at bounding box center [499, 100] width 179 height 108
click at [491, 51] on input "email" at bounding box center [538, 51] width 99 height 6
paste input "**********"
type input "**********"
type input "***"
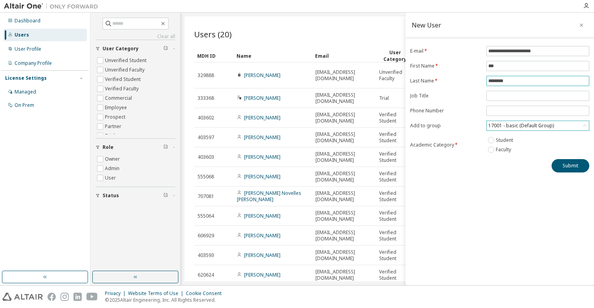
type input "********"
click at [517, 127] on div "17001 - basic (Default Group)" at bounding box center [521, 125] width 68 height 9
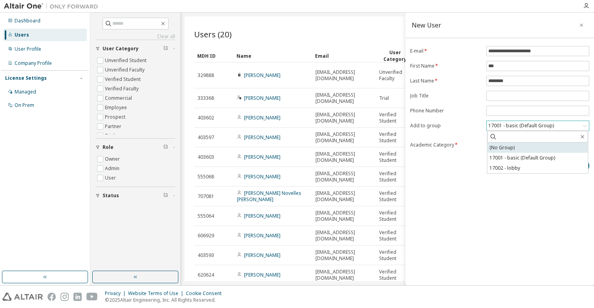
click at [511, 148] on li "(No Group)" at bounding box center [538, 148] width 101 height 10
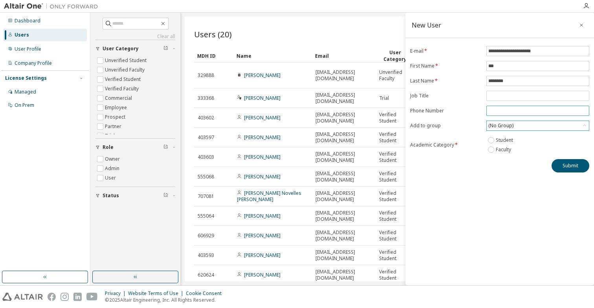
click at [496, 112] on input "tel" at bounding box center [538, 111] width 99 height 6
click at [496, 98] on input "text" at bounding box center [538, 96] width 99 height 6
type input "**********"
click at [566, 165] on button "Submit" at bounding box center [571, 165] width 38 height 13
click at [564, 165] on button "Submit" at bounding box center [571, 165] width 38 height 13
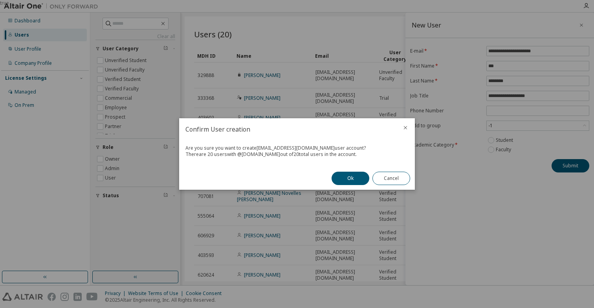
click at [503, 125] on div "true" at bounding box center [297, 154] width 594 height 308
click at [395, 179] on button "Cancel" at bounding box center [392, 178] width 38 height 13
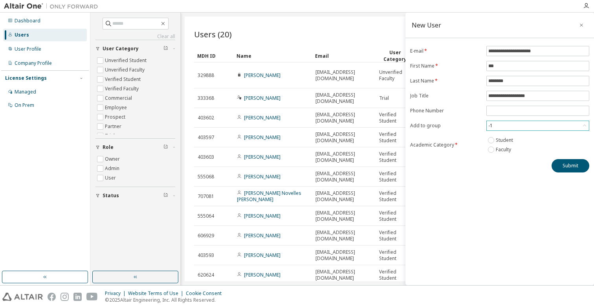
click at [506, 121] on div "-1" at bounding box center [538, 126] width 103 height 10
click at [506, 125] on div "-1" at bounding box center [538, 125] width 102 height 9
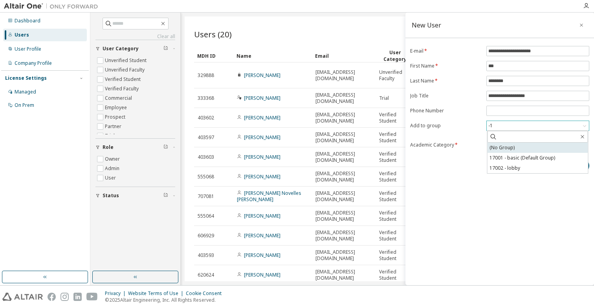
click at [506, 149] on li "(No Group)" at bounding box center [538, 148] width 101 height 10
click at [566, 168] on button "Submit" at bounding box center [571, 165] width 38 height 13
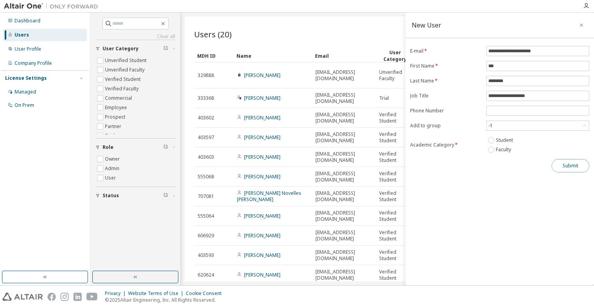
click at [562, 167] on button "Submit" at bounding box center [571, 165] width 38 height 13
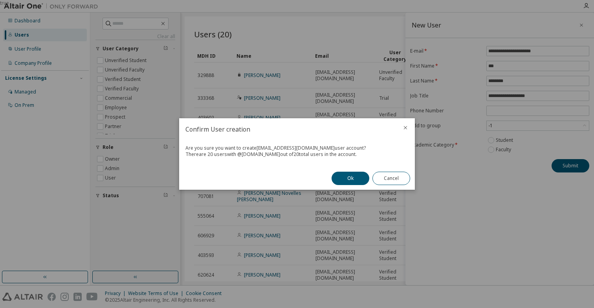
click at [581, 165] on div "true" at bounding box center [297, 154] width 594 height 308
click at [344, 181] on button "Ok" at bounding box center [351, 178] width 38 height 13
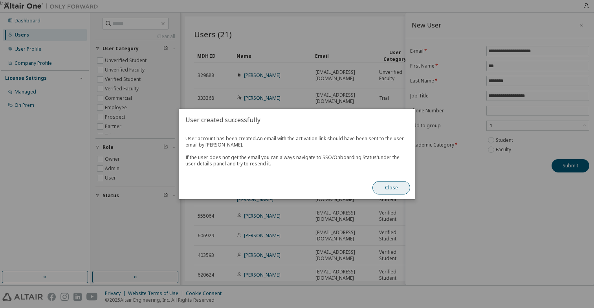
click at [400, 192] on button "Close" at bounding box center [392, 187] width 38 height 13
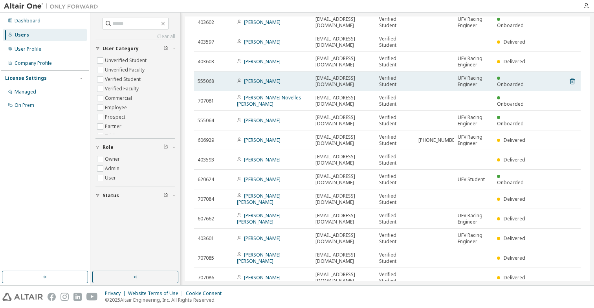
scroll to position [236, 0]
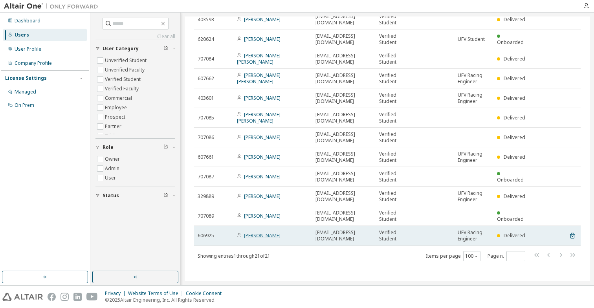
click at [261, 235] on link "[PERSON_NAME]" at bounding box center [262, 235] width 37 height 7
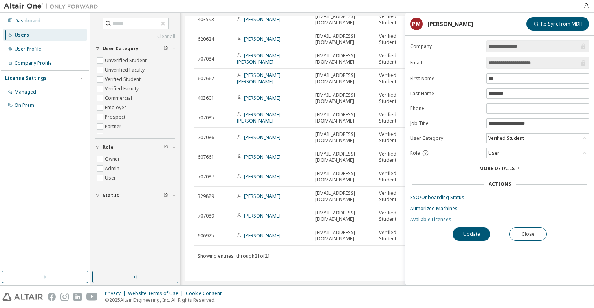
click at [424, 219] on link "Available Licenses" at bounding box center [499, 220] width 179 height 6
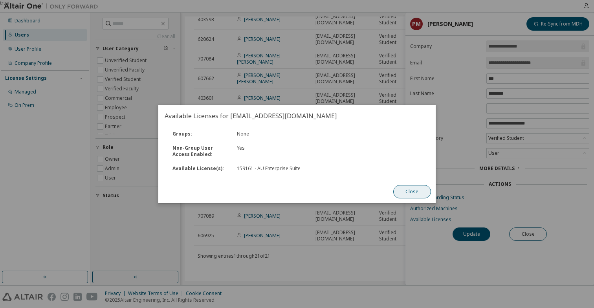
click at [402, 196] on button "Close" at bounding box center [412, 191] width 38 height 13
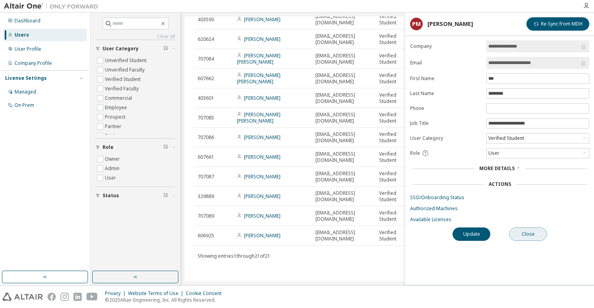
click at [543, 231] on button "Close" at bounding box center [528, 234] width 38 height 13
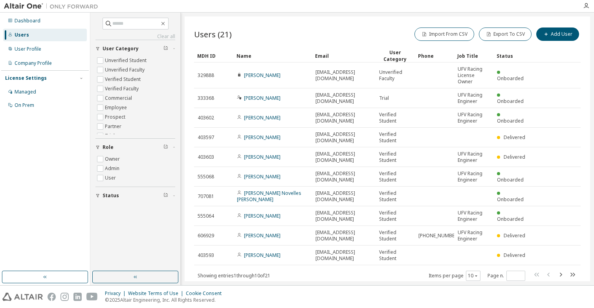
scroll to position [20, 0]
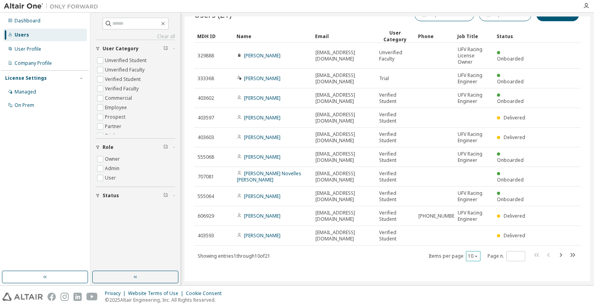
click at [468, 256] on button "10" at bounding box center [473, 256] width 11 height 6
click at [462, 246] on div "100" at bounding box center [469, 244] width 63 height 9
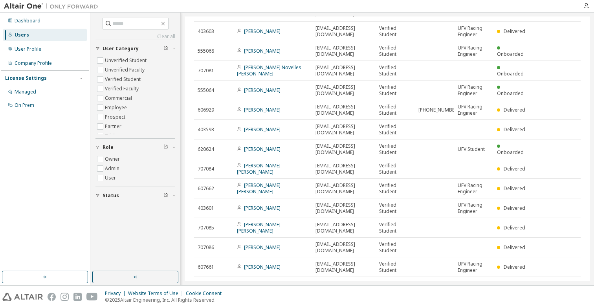
scroll to position [236, 0]
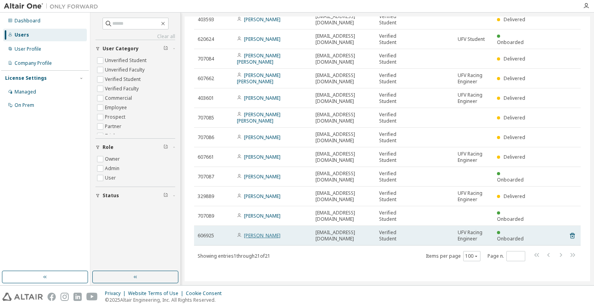
click at [267, 237] on link "[PERSON_NAME]" at bounding box center [262, 235] width 37 height 7
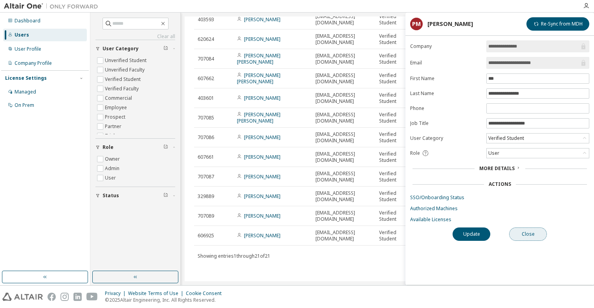
click at [524, 238] on button "Close" at bounding box center [528, 234] width 38 height 13
